Goal: Task Accomplishment & Management: Use online tool/utility

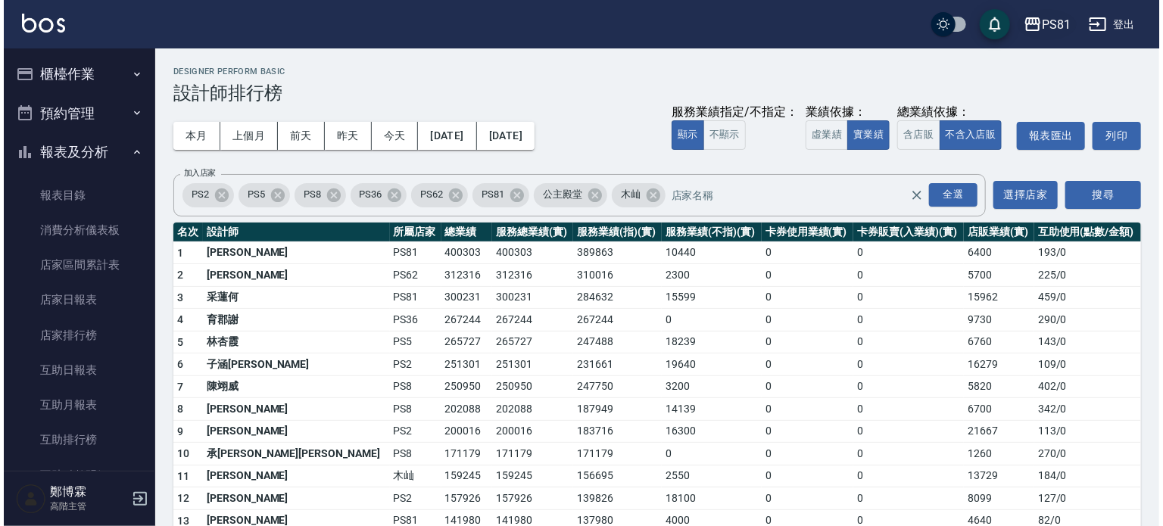
scroll to position [530, 0]
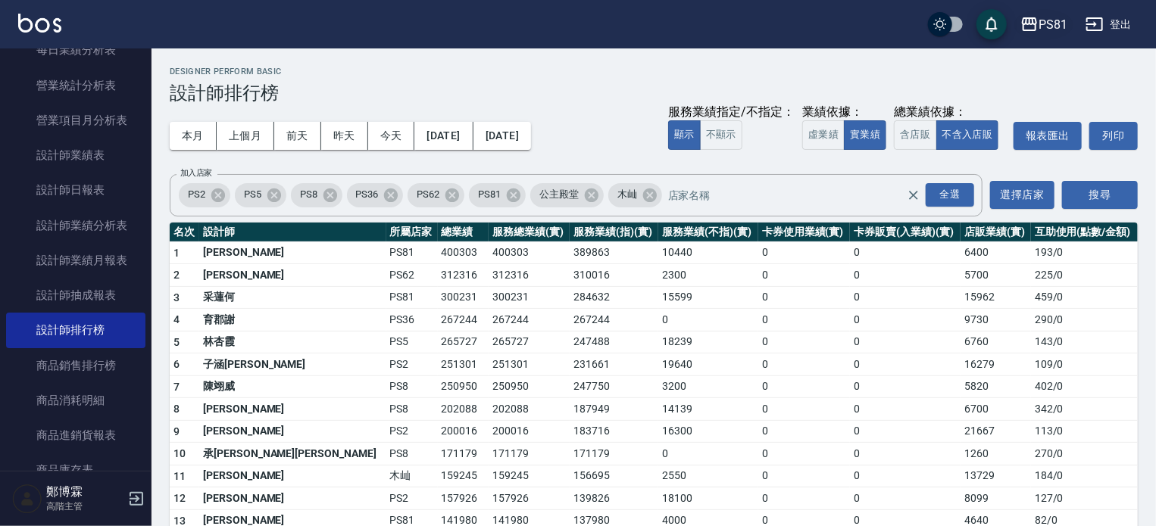
click at [1050, 23] on div "PS81" at bounding box center [1052, 24] width 29 height 19
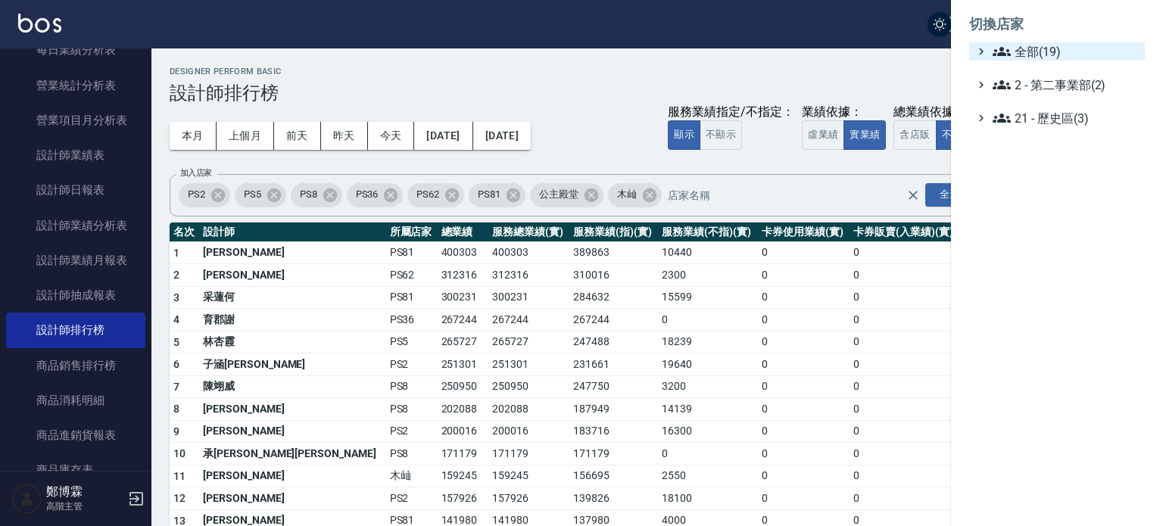
click at [1054, 52] on span "全部(19)" at bounding box center [1066, 51] width 146 height 18
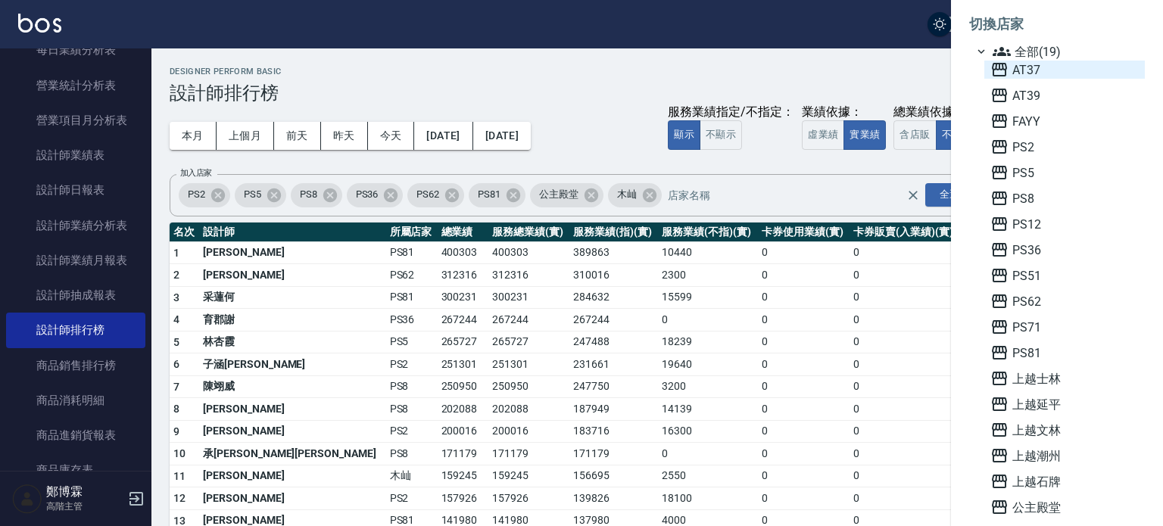
click at [1053, 78] on span "AT37" at bounding box center [1065, 70] width 148 height 18
